Goal: Task Accomplishment & Management: Complete application form

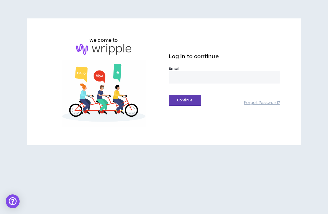
click at [188, 86] on div "Email *" at bounding box center [224, 77] width 111 height 22
click at [186, 81] on input "email" at bounding box center [224, 77] width 111 height 12
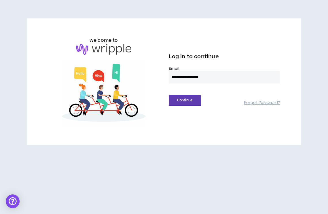
type input "**********"
click at [169, 95] on button "Continue" at bounding box center [185, 100] width 32 height 11
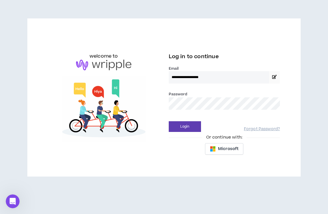
click at [169, 121] on button "Login" at bounding box center [185, 126] width 32 height 11
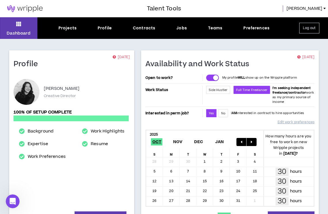
click at [181, 23] on div "Dashboard Projects Profile Contracts Jobs Teams Preferences Log out" at bounding box center [164, 28] width 328 height 22
click at [180, 30] on div "Jobs" at bounding box center [181, 28] width 11 height 6
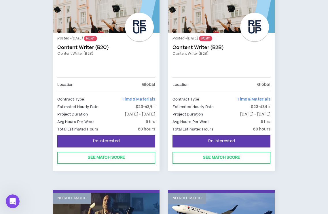
scroll to position [983, 0]
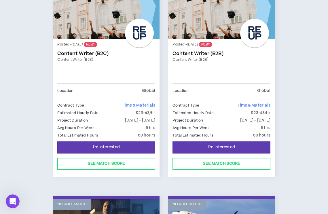
click at [199, 49] on div "Posted - [DATE] NEW! Content Writer (B2B) Content Writer (B2B)" at bounding box center [221, 63] width 98 height 40
click at [197, 54] on link "Content Writer (B2B)" at bounding box center [221, 54] width 98 height 6
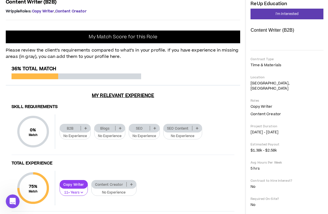
scroll to position [67, 0]
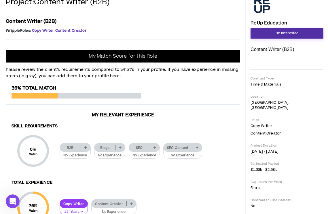
click at [276, 33] on span "I'm Interested" at bounding box center [286, 33] width 23 height 5
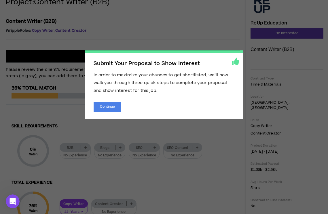
click at [63, 46] on span "Submit Your Proposal to Show Interest In order to maximize your chances to get …" at bounding box center [164, 107] width 328 height 214
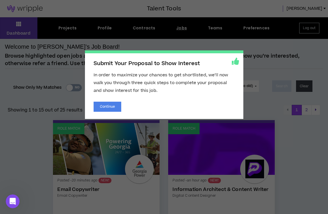
click at [127, 29] on span "Submit Your Proposal to Show Interest In order to maximize your chances to get …" at bounding box center [164, 107] width 328 height 214
click at [236, 63] on icon at bounding box center [235, 61] width 7 height 7
click at [110, 115] on div "Submit Your Proposal to Show Interest In order to maximize your chances to get …" at bounding box center [164, 84] width 158 height 69
click at [110, 108] on button "Continue" at bounding box center [108, 107] width 28 height 10
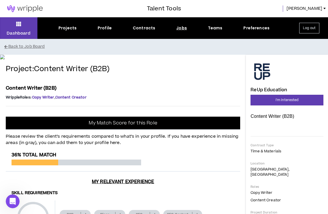
click at [265, 65] on div at bounding box center [261, 71] width 23 height 23
click at [20, 48] on button "Back to Job Board" at bounding box center [168, 47] width 328 height 10
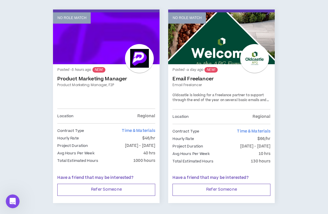
scroll to position [755, 0]
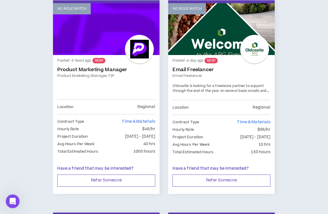
click at [246, 90] on span "Oldcastle is looking for a freelance partner to support through the end of the …" at bounding box center [220, 90] width 96 height 15
click at [193, 68] on link "Email Freelancer" at bounding box center [221, 70] width 98 height 6
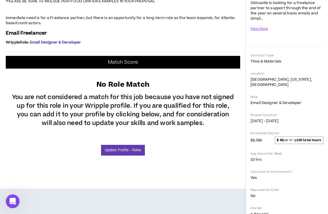
scroll to position [131, 0]
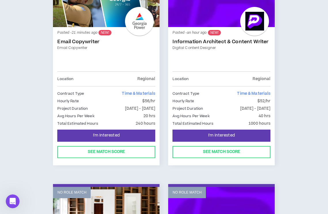
click at [93, 43] on link "Email Copywriter" at bounding box center [106, 42] width 98 height 6
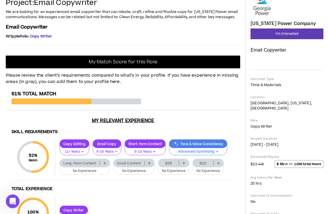
scroll to position [31, 0]
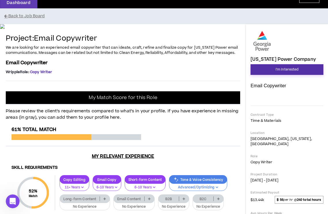
click at [300, 72] on button "I'm Interested" at bounding box center [286, 69] width 73 height 11
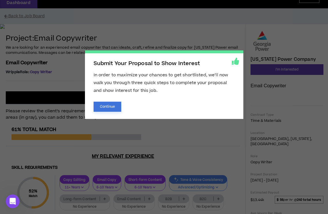
click at [111, 106] on button "Continue" at bounding box center [108, 107] width 28 height 10
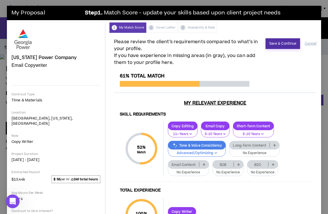
click at [282, 45] on button "Save & Continue" at bounding box center [282, 43] width 35 height 11
